Goal: Use online tool/utility: Utilize a website feature to perform a specific function

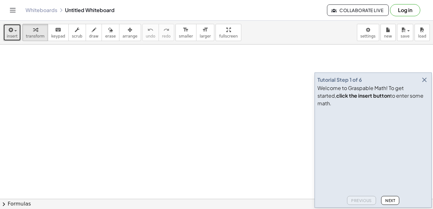
click at [16, 32] on button "insert" at bounding box center [12, 32] width 18 height 17
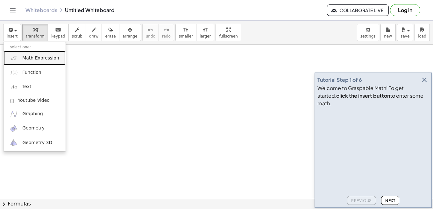
click at [29, 54] on link "Math Expression" at bounding box center [34, 58] width 62 height 14
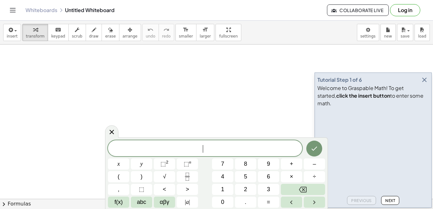
click at [140, 148] on span "​" at bounding box center [205, 148] width 194 height 9
click at [119, 163] on span "x" at bounding box center [118, 164] width 3 height 9
click at [108, 202] on button "f(x)" at bounding box center [118, 202] width 21 height 11
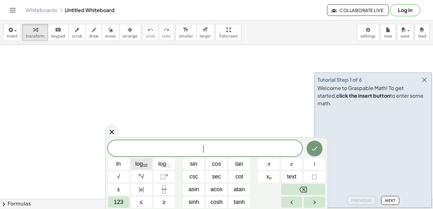
click at [140, 164] on span "log 10" at bounding box center [141, 164] width 12 height 9
click at [143, 162] on span "log 10" at bounding box center [141, 164] width 12 height 9
click at [201, 151] on var "g" at bounding box center [202, 149] width 6 height 8
click at [123, 202] on button "123" at bounding box center [118, 202] width 21 height 11
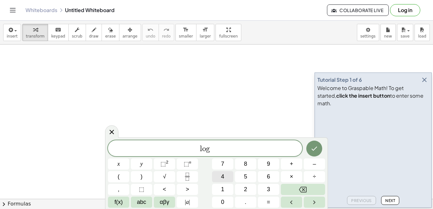
click at [222, 174] on span "4" at bounding box center [222, 176] width 3 height 9
click at [245, 175] on span "5" at bounding box center [245, 176] width 3 height 9
click at [270, 175] on button "6" at bounding box center [268, 176] width 21 height 11
click at [243, 191] on button "2" at bounding box center [245, 189] width 21 height 11
click at [223, 151] on span "4 5 6 2 ​ l o g" at bounding box center [205, 148] width 194 height 9
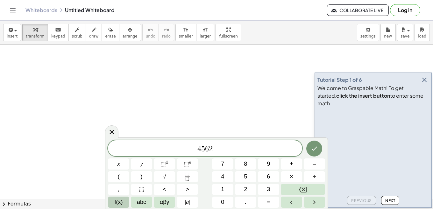
click at [121, 202] on span "f(x)" at bounding box center [119, 202] width 8 height 9
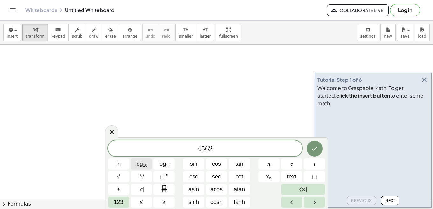
click at [142, 166] on span "log 10" at bounding box center [141, 164] width 12 height 9
click at [210, 151] on var "g" at bounding box center [209, 149] width 6 height 8
click at [196, 148] on var "l" at bounding box center [197, 148] width 4 height 8
click at [312, 147] on icon "Done" at bounding box center [314, 148] width 8 height 8
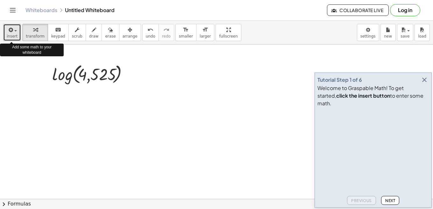
click at [9, 36] on span "insert" at bounding box center [12, 36] width 11 height 4
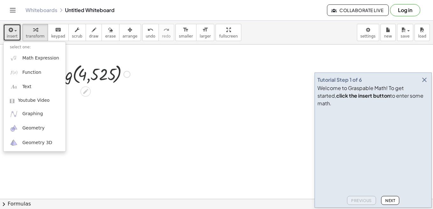
click at [91, 72] on div at bounding box center [91, 74] width 84 height 24
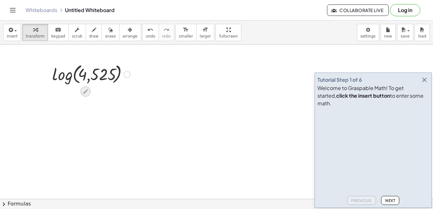
click at [84, 91] on icon at bounding box center [85, 91] width 7 height 7
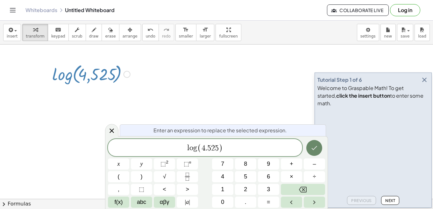
click at [312, 152] on button "Done" at bounding box center [314, 148] width 16 height 16
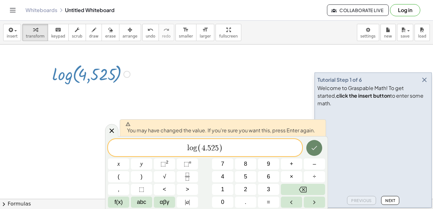
click at [312, 149] on icon "Done" at bounding box center [314, 148] width 8 height 8
